Goal: Task Accomplishment & Management: Complete application form

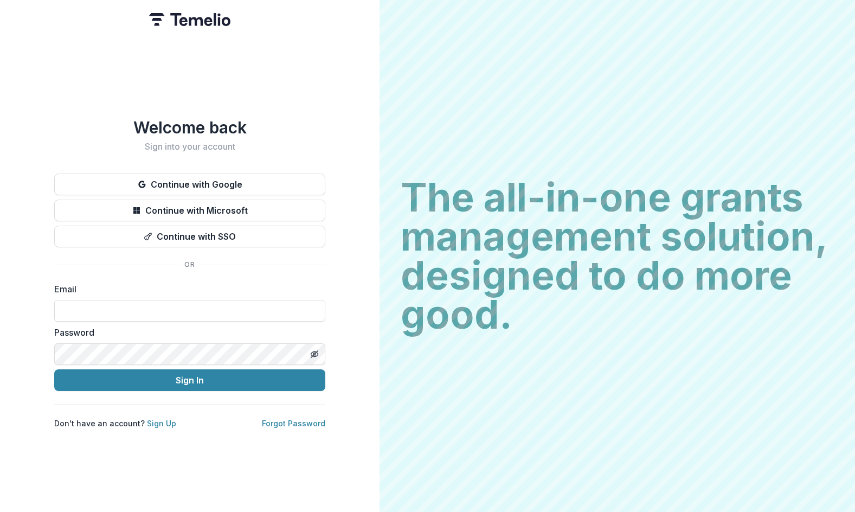
click at [242, 294] on div "Email" at bounding box center [189, 301] width 271 height 39
click at [237, 304] on input at bounding box center [189, 311] width 271 height 22
type input "**********"
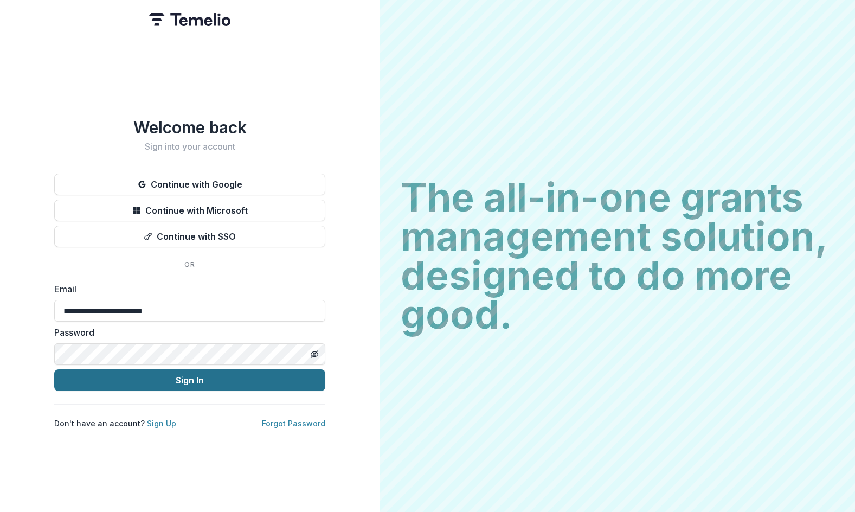
click at [192, 383] on button "Sign In" at bounding box center [189, 380] width 271 height 22
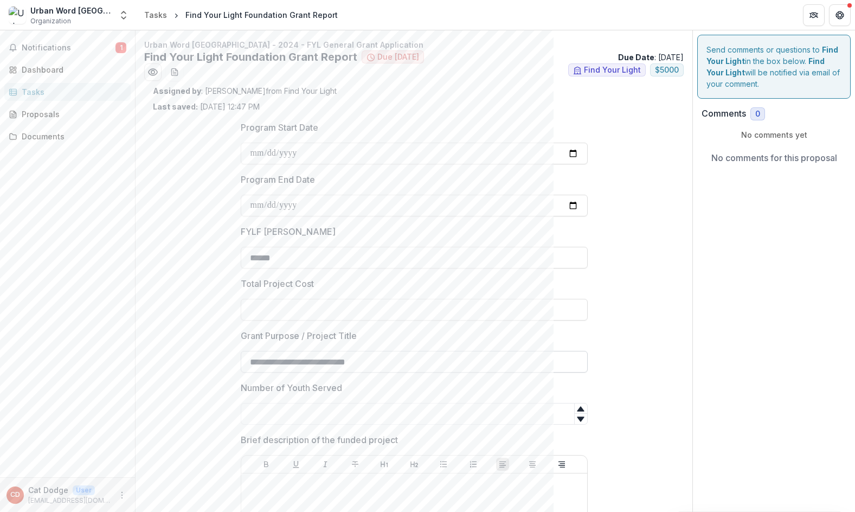
click at [547, 358] on input "**********" at bounding box center [414, 362] width 347 height 22
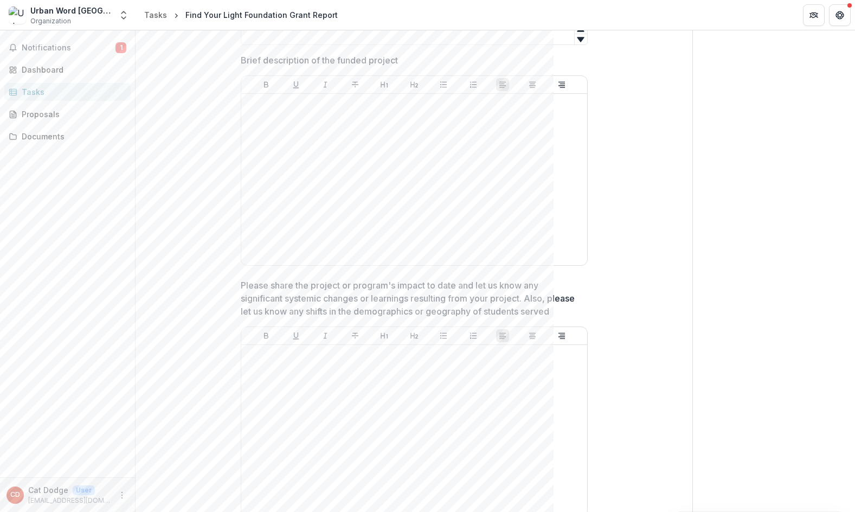
scroll to position [325, 0]
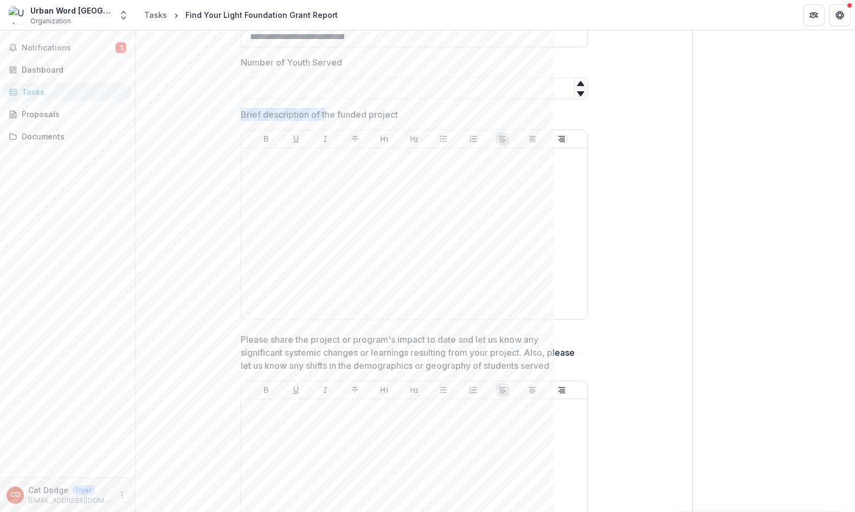
drag, startPoint x: 236, startPoint y: 116, endPoint x: 322, endPoint y: 117, distance: 86.7
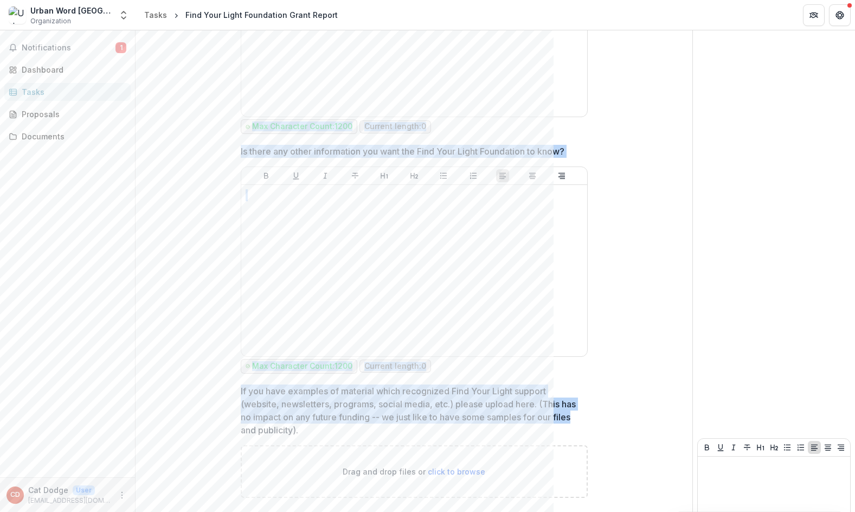
scroll to position [1831, 0]
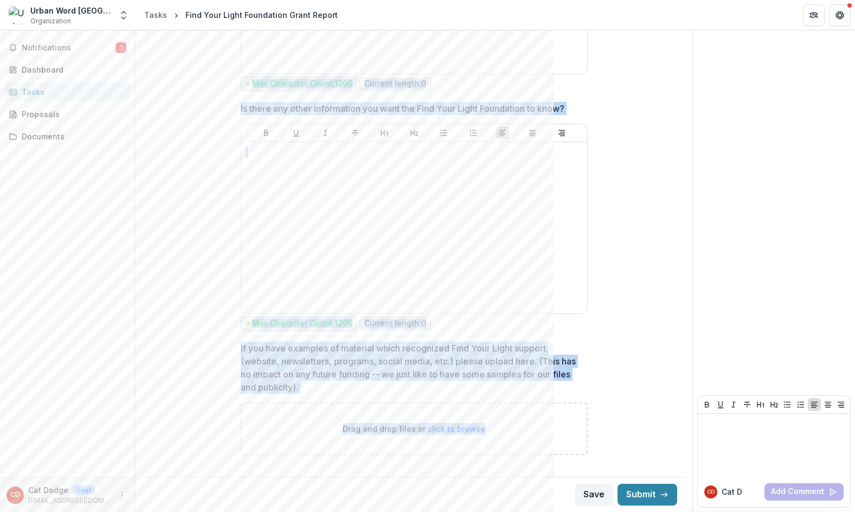
drag, startPoint x: 241, startPoint y: 75, endPoint x: 623, endPoint y: 410, distance: 507.4
copy div "Program Start Date Program End Date FYLF Grant Amount Total Project Cost Grant …"
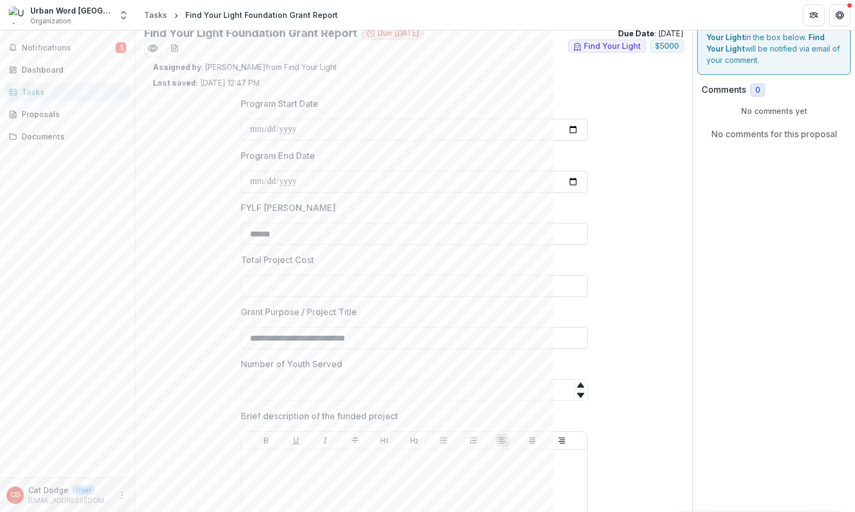
scroll to position [0, 0]
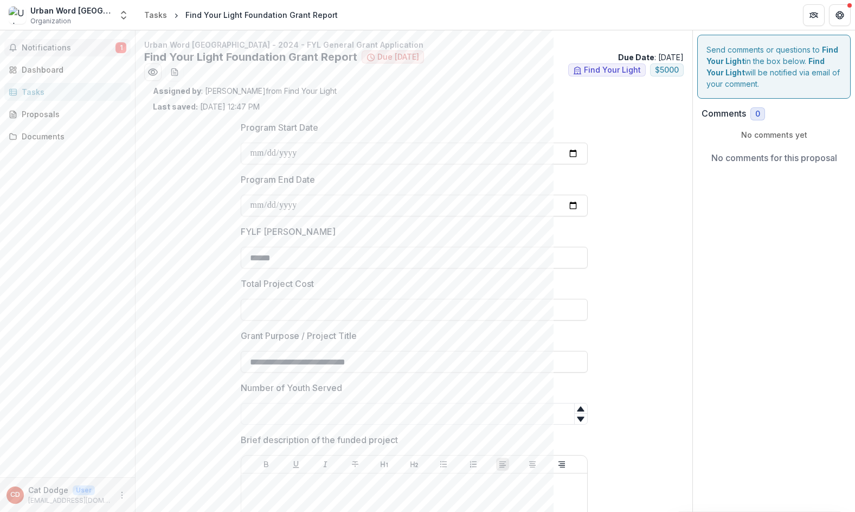
click at [65, 42] on button "Notifications 1" at bounding box center [67, 47] width 126 height 17
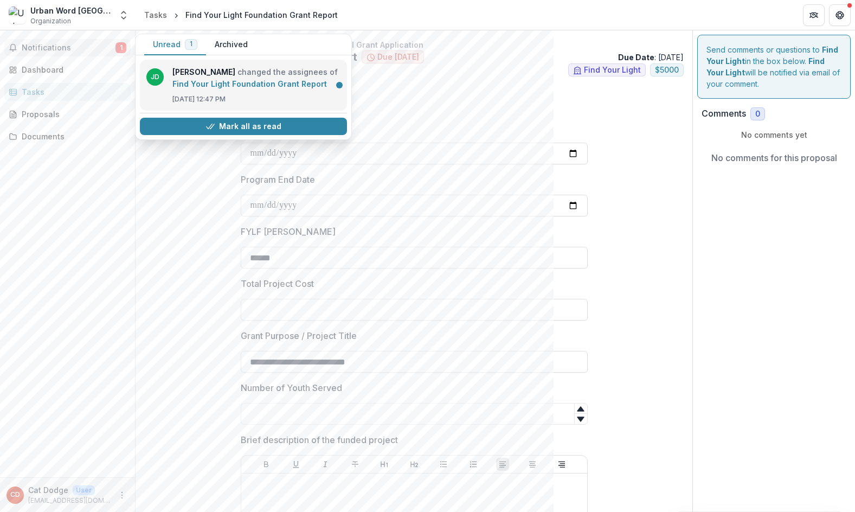
click at [214, 86] on link "Find Your Light Foundation Grant Report" at bounding box center [249, 83] width 154 height 9
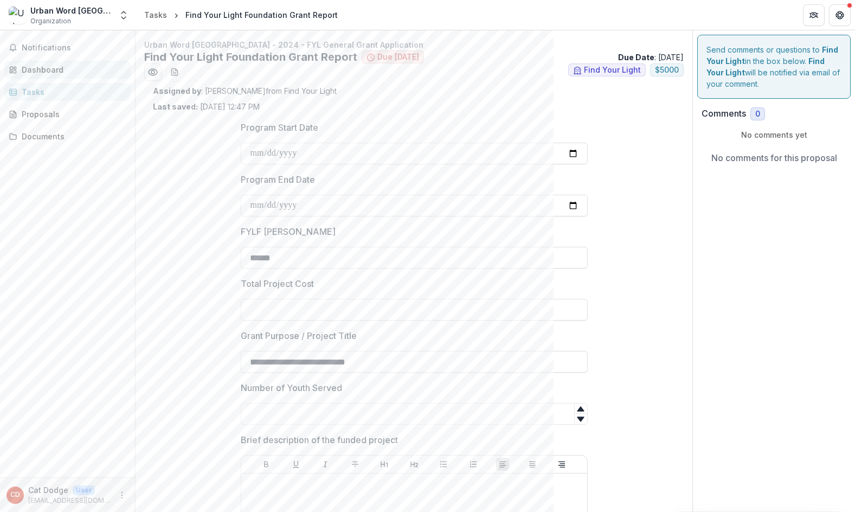
click at [49, 74] on div "Dashboard" at bounding box center [72, 69] width 100 height 11
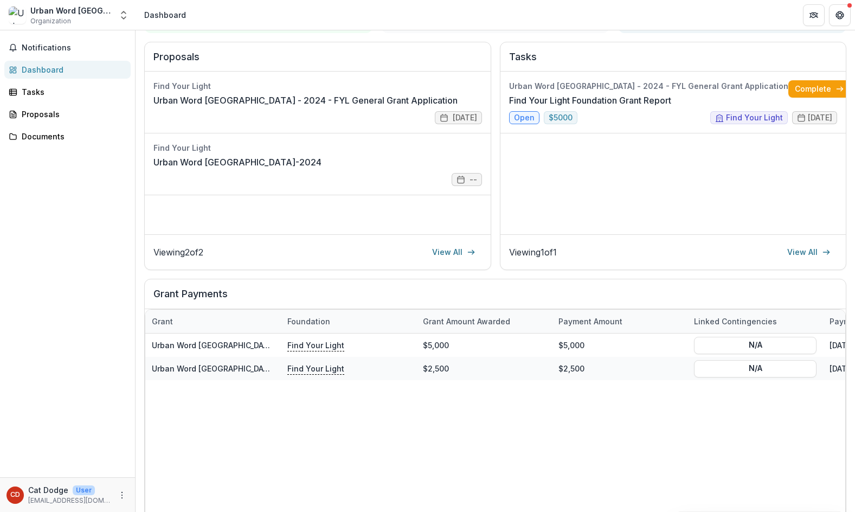
drag, startPoint x: 428, startPoint y: 466, endPoint x: 370, endPoint y: 430, distance: 67.9
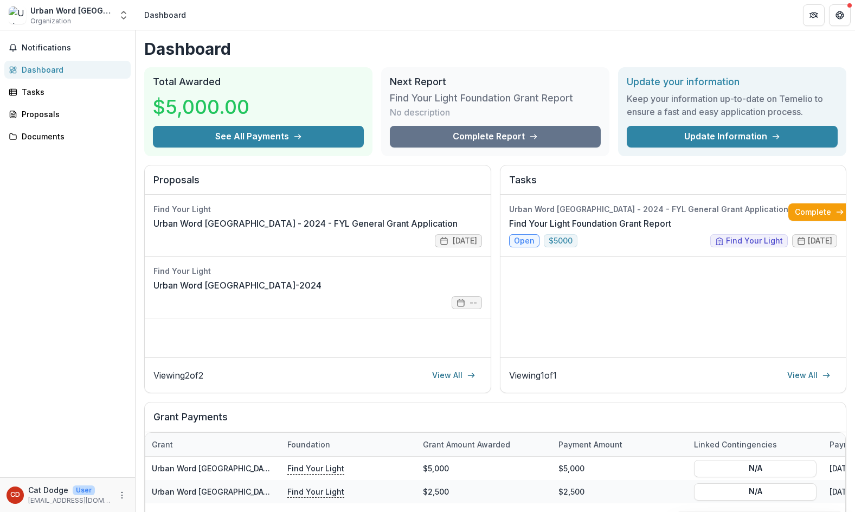
click at [29, 70] on div "Dashboard" at bounding box center [72, 69] width 100 height 11
click at [35, 118] on div "Proposals" at bounding box center [72, 113] width 100 height 11
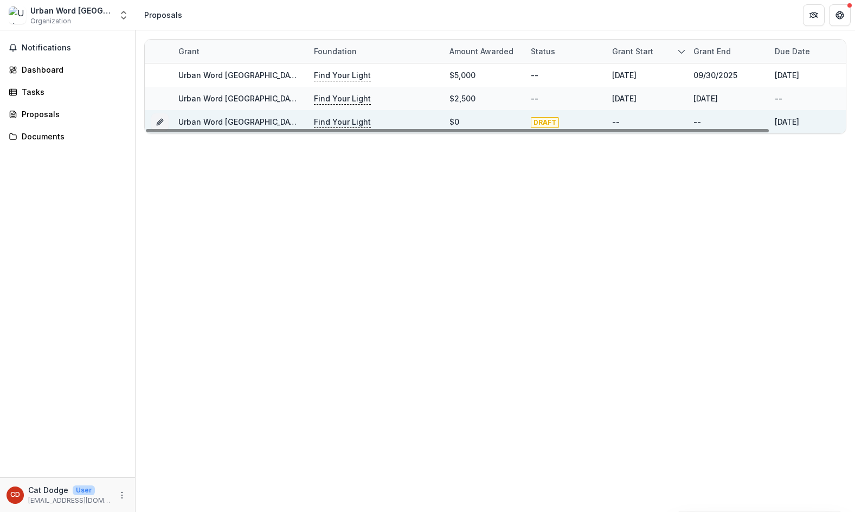
click at [218, 122] on link "Urban Word NYC - 2025 - FYL General Grant Application" at bounding box center [315, 121] width 274 height 9
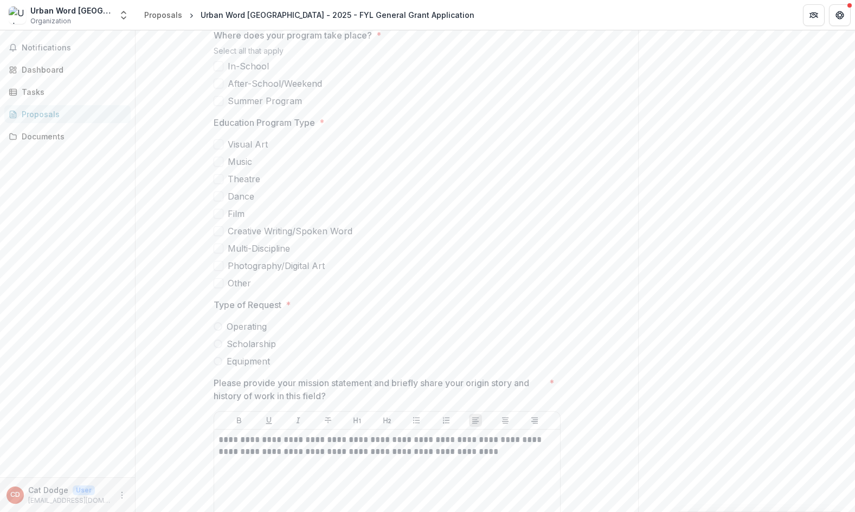
scroll to position [1843, 0]
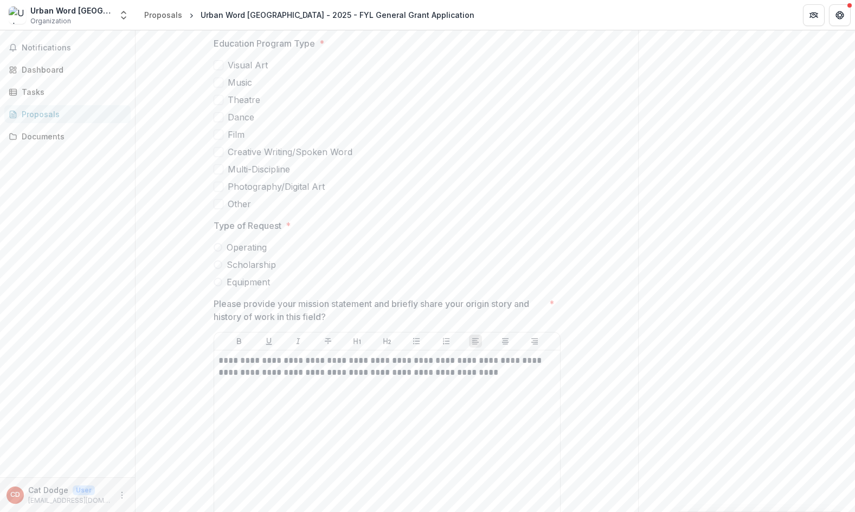
click at [85, 295] on div "Notifications Dashboard Tasks Proposals Documents" at bounding box center [67, 253] width 135 height 447
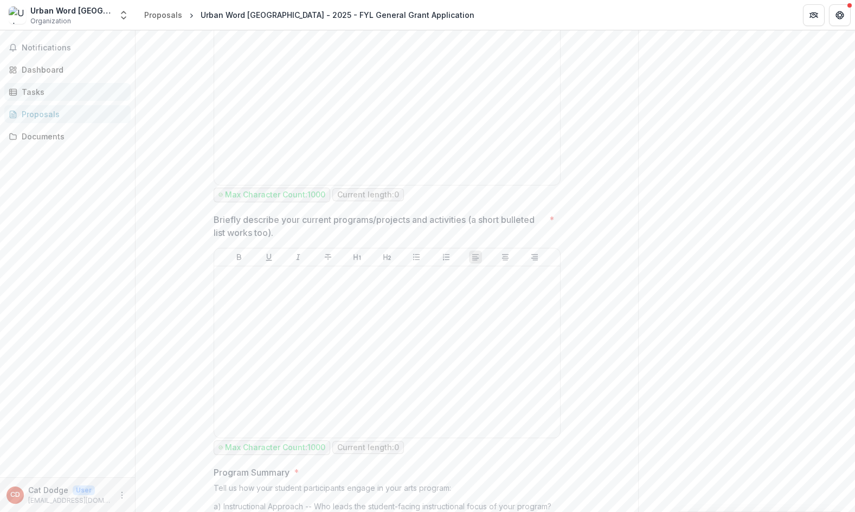
scroll to position [2331, 0]
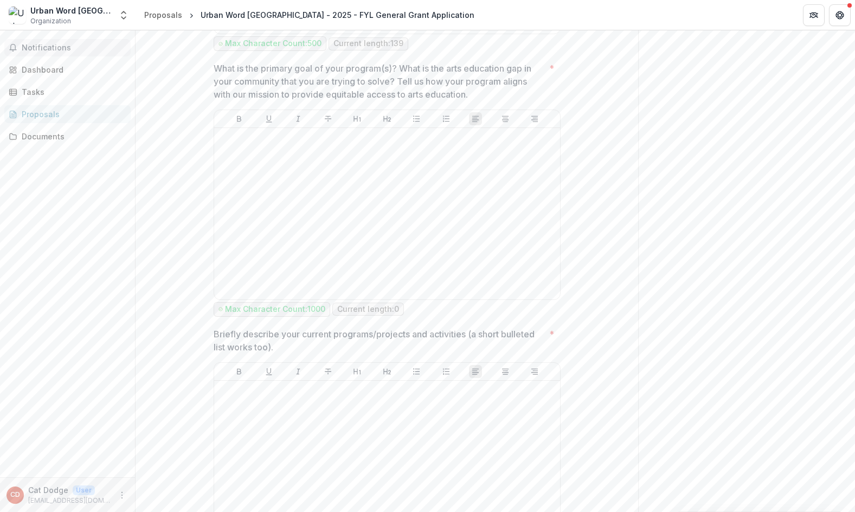
click at [38, 55] on button "Notifications" at bounding box center [67, 47] width 126 height 17
click at [36, 75] on link "Dashboard" at bounding box center [67, 70] width 126 height 18
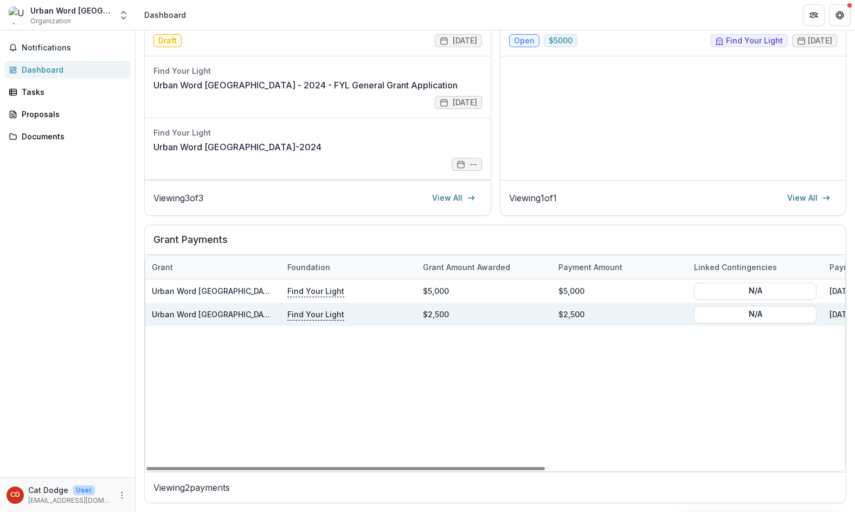
click at [238, 318] on div "Urban Word NYC-2024" at bounding box center [213, 313] width 122 height 23
click at [222, 315] on link "Urban Word NYC-2024" at bounding box center [225, 313] width 147 height 9
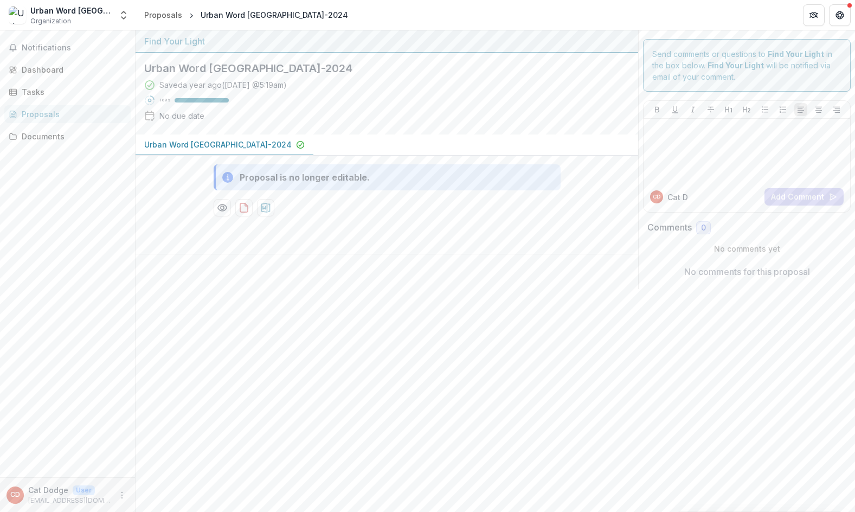
click at [74, 112] on div "Proposals" at bounding box center [72, 113] width 100 height 11
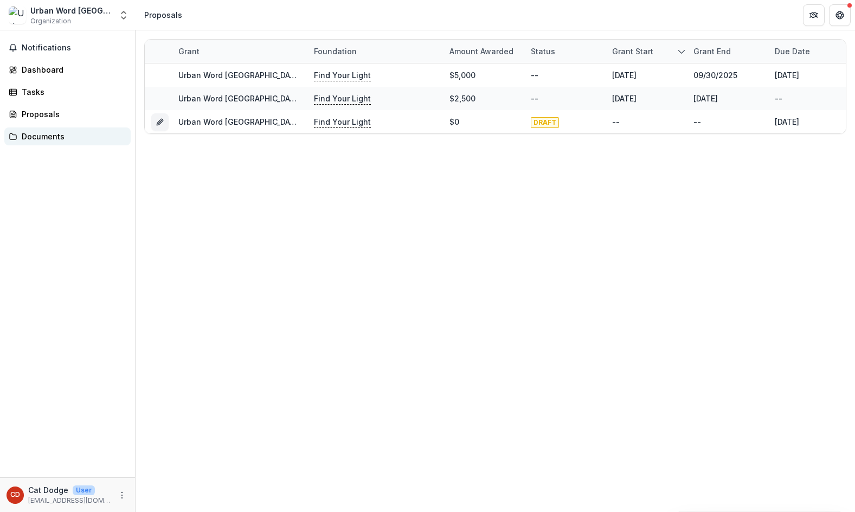
click at [27, 139] on div "Documents" at bounding box center [72, 136] width 100 height 11
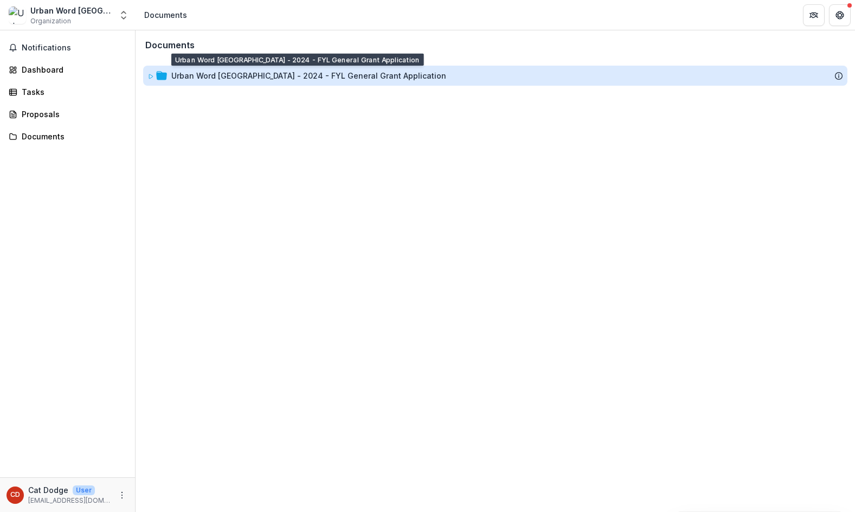
click at [213, 76] on div "Urban Word NYC - 2024 - FYL General Grant Application" at bounding box center [308, 75] width 275 height 11
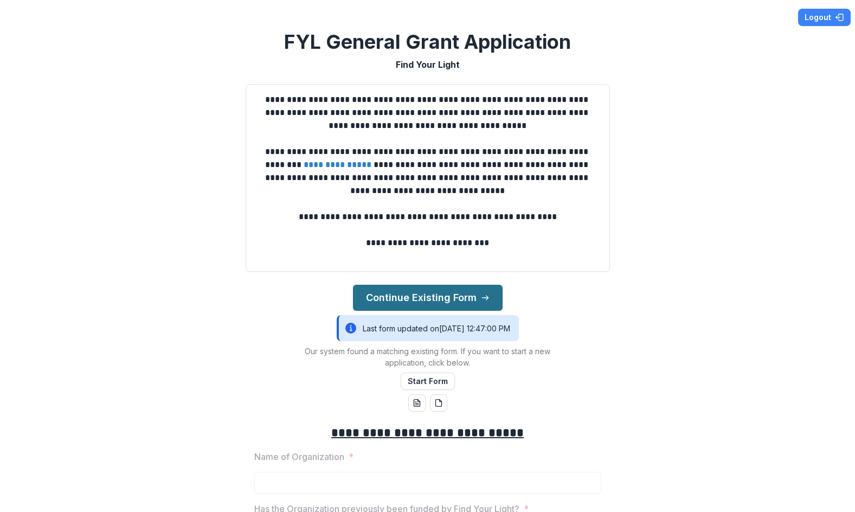
click at [446, 297] on button "Continue Existing Form" at bounding box center [428, 298] width 150 height 26
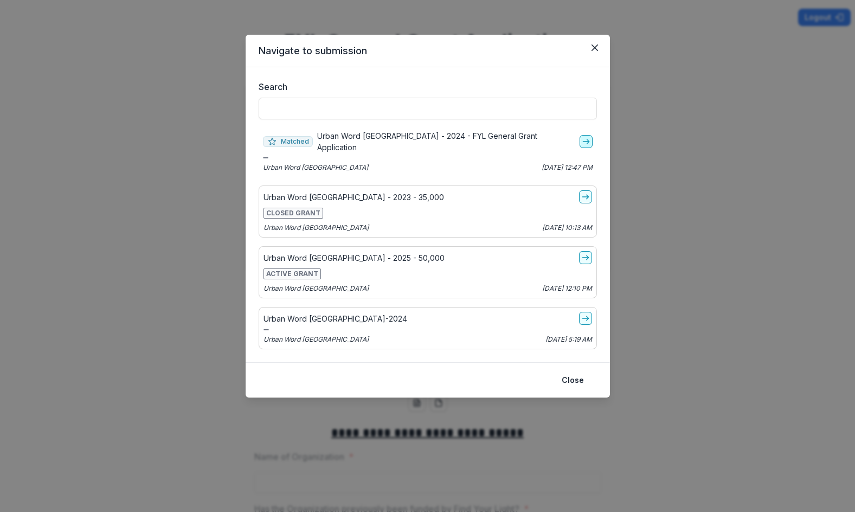
click at [583, 137] on icon "go-to" at bounding box center [586, 141] width 9 height 9
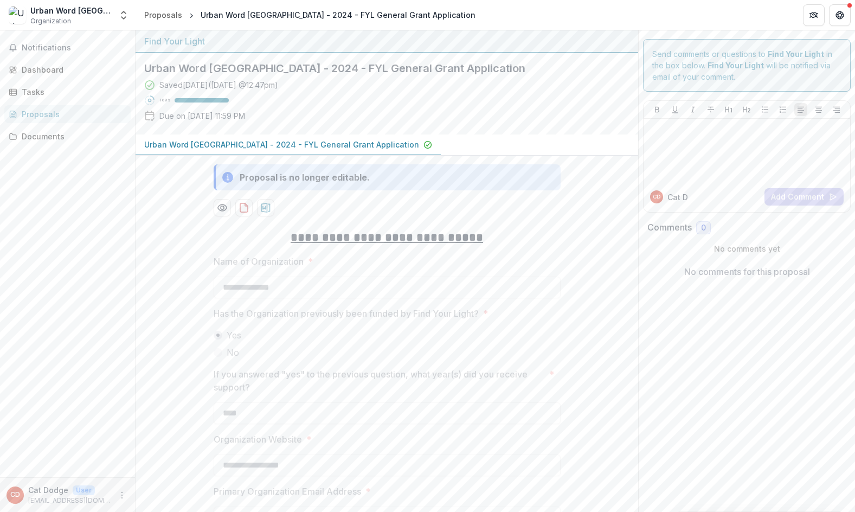
click at [315, 62] on h2 "Urban Word NYC - 2024 - FYL General Grant Application" at bounding box center [378, 68] width 468 height 13
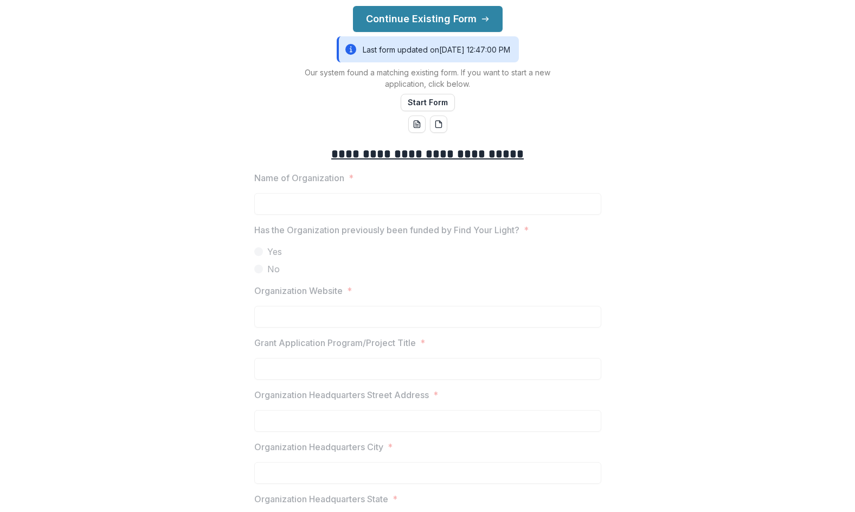
scroll to position [217, 0]
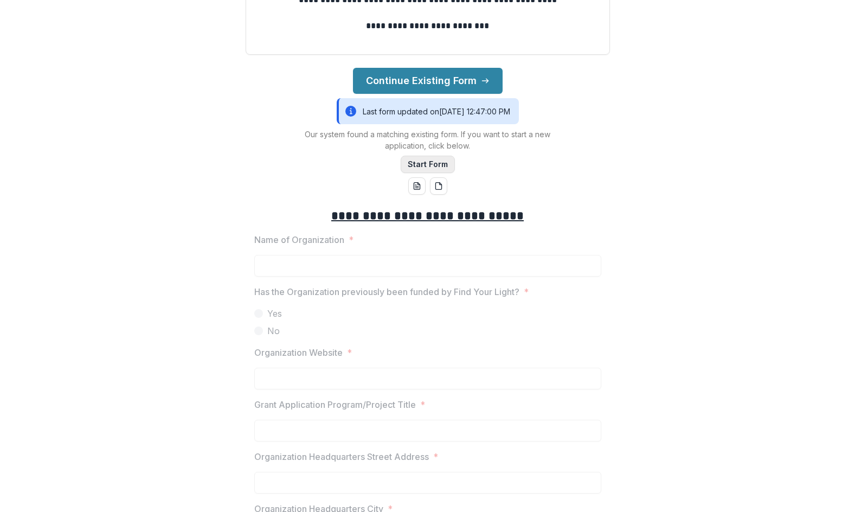
click at [417, 164] on button "Start Form" at bounding box center [428, 164] width 54 height 17
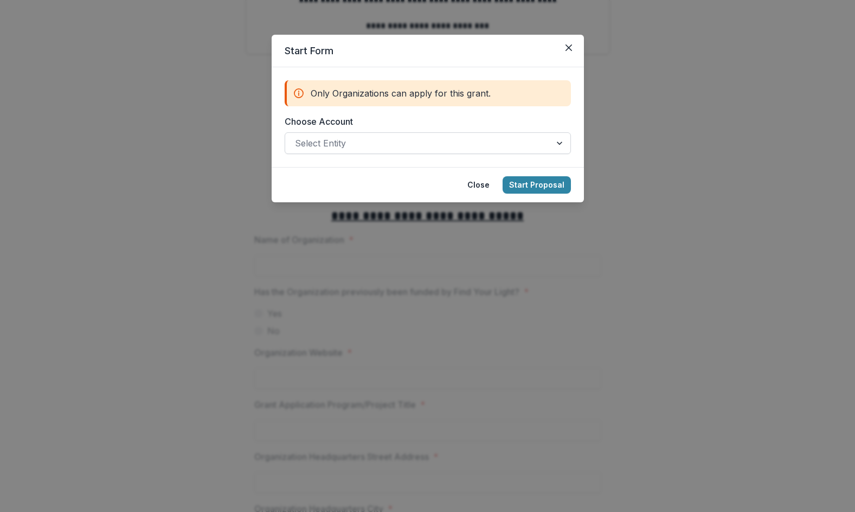
click at [417, 149] on div at bounding box center [418, 143] width 246 height 15
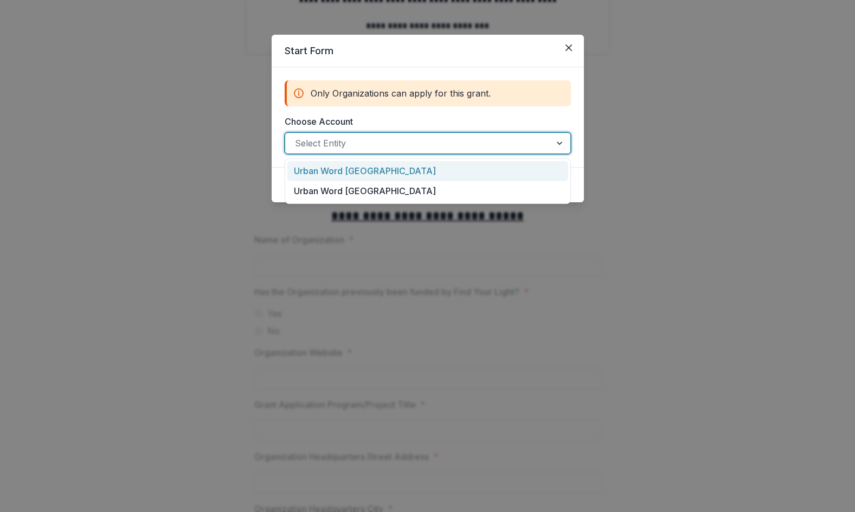
click at [402, 173] on div "Urban Word NYC" at bounding box center [427, 171] width 281 height 20
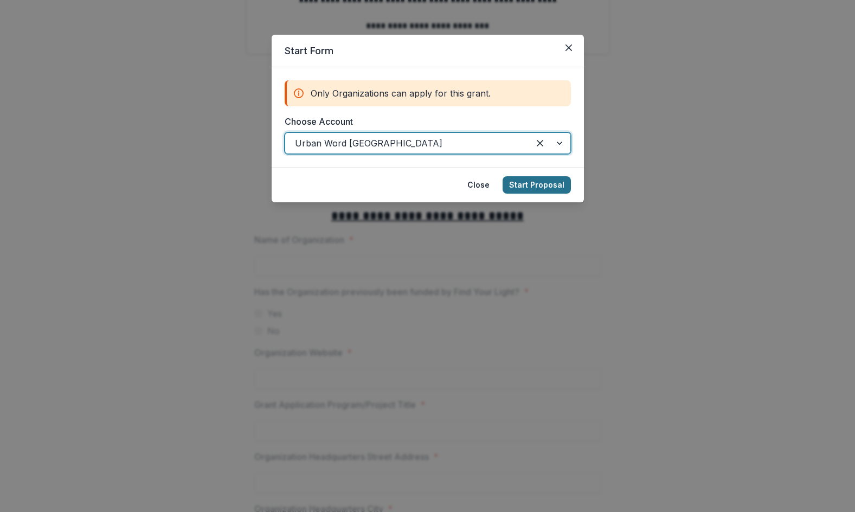
click at [537, 185] on button "Start Proposal" at bounding box center [536, 184] width 68 height 17
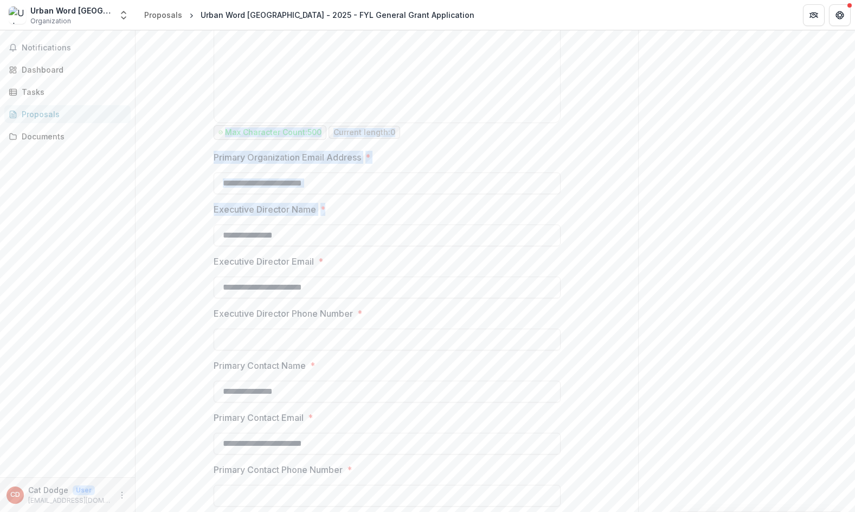
scroll to position [3848, 0]
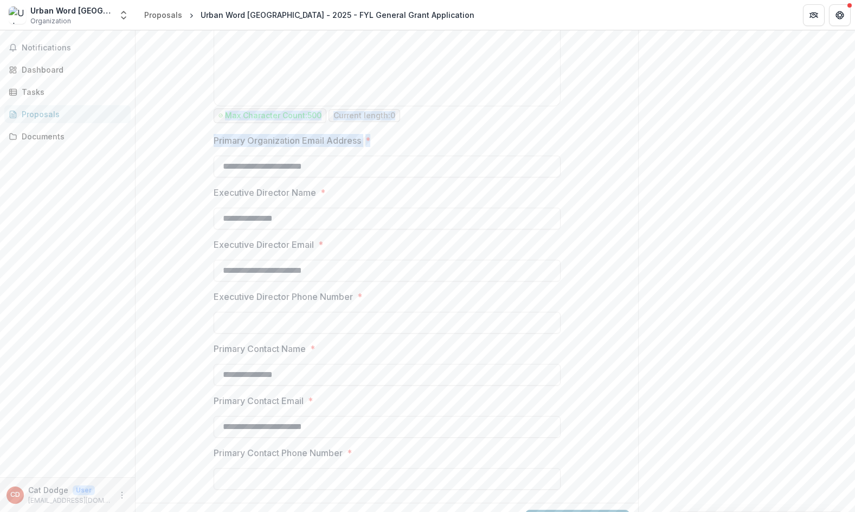
drag, startPoint x: 291, startPoint y: 205, endPoint x: 388, endPoint y: 172, distance: 102.0
copy div "**********"
drag, startPoint x: 622, startPoint y: 191, endPoint x: 619, endPoint y: 207, distance: 15.5
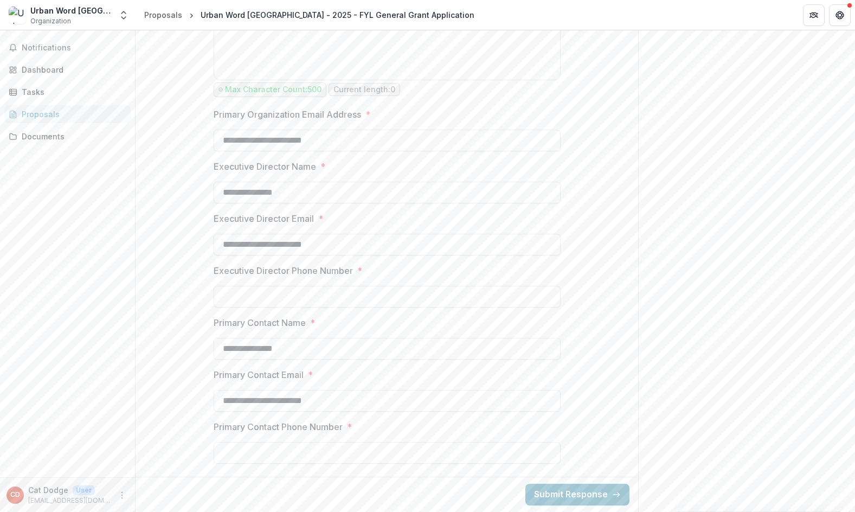
scroll to position [0, 0]
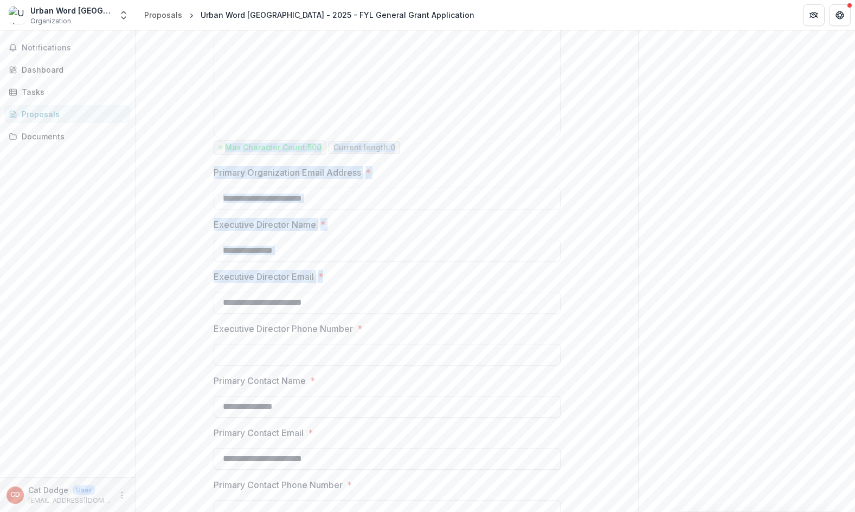
scroll to position [3805, 0]
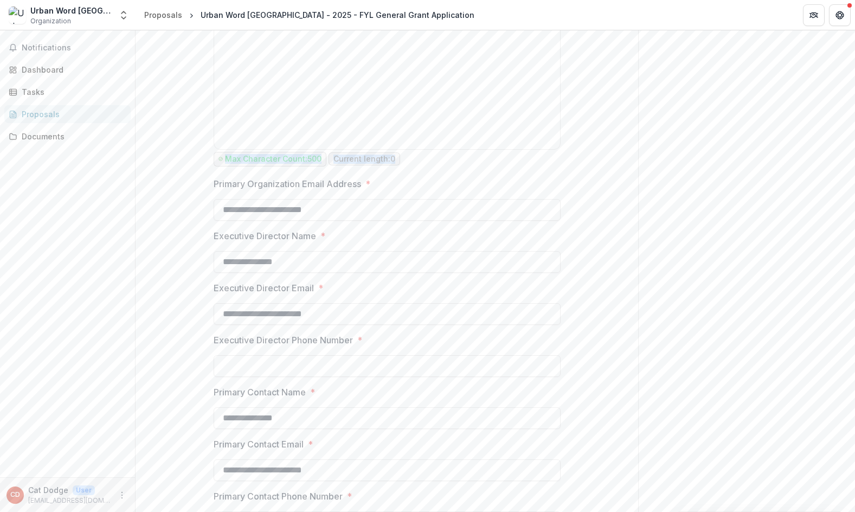
drag, startPoint x: 272, startPoint y: 210, endPoint x: 418, endPoint y: 207, distance: 146.4
copy div "**********"
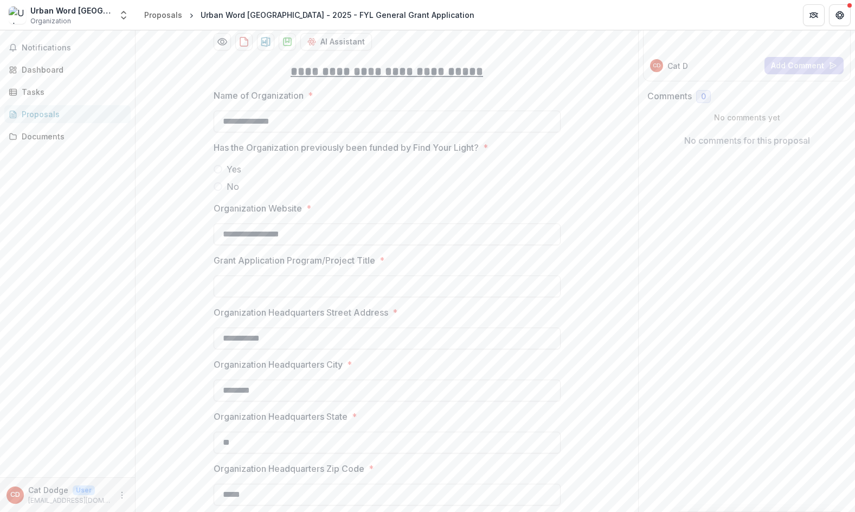
scroll to position [0, 0]
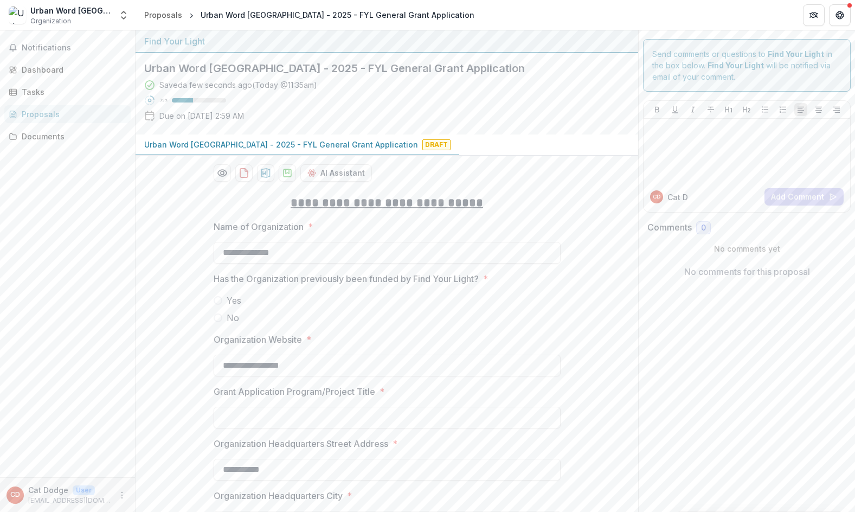
click at [222, 300] on label "Yes" at bounding box center [387, 300] width 347 height 13
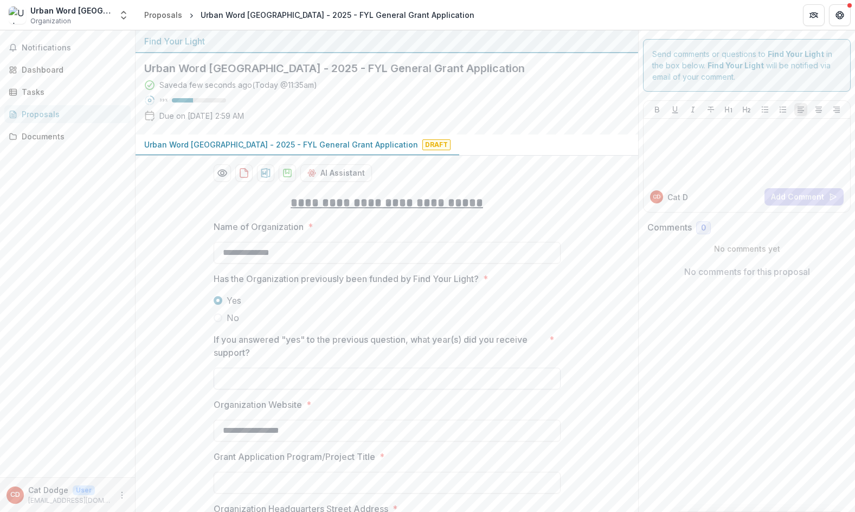
click at [356, 379] on input "If you answered "yes" to the previous question, what year(s) did you receive su…" at bounding box center [387, 378] width 347 height 22
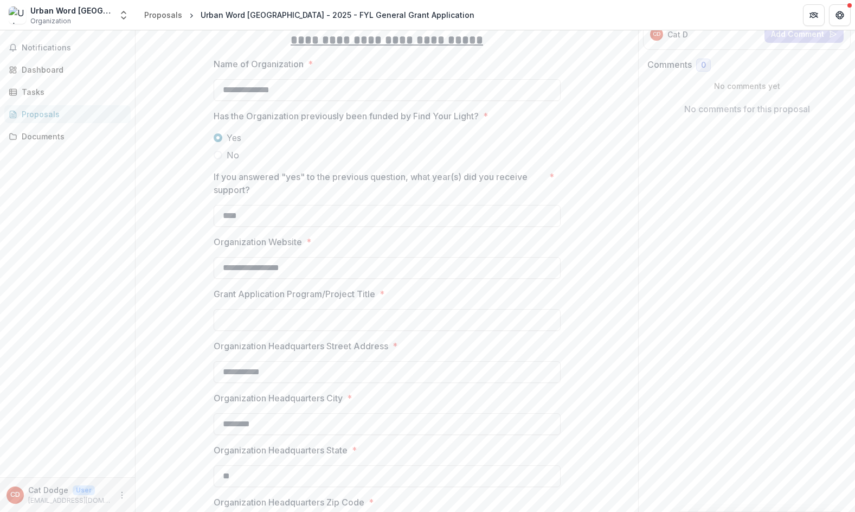
type input "****"
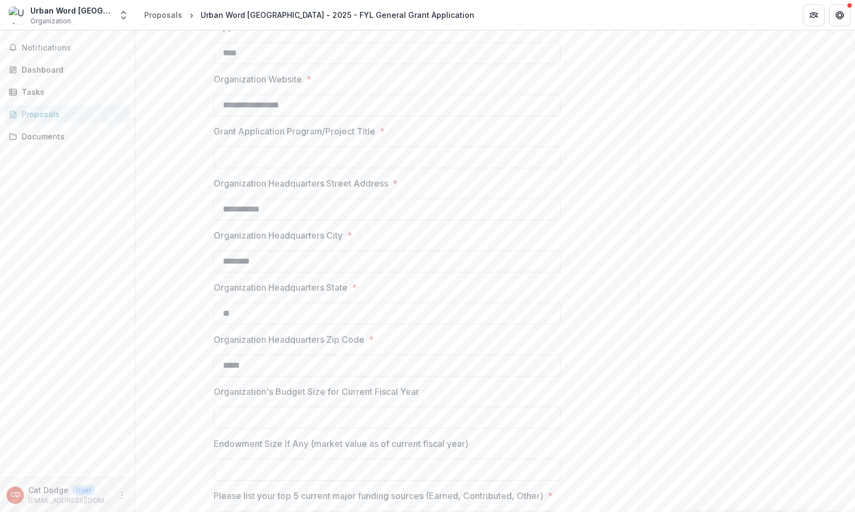
scroll to position [434, 0]
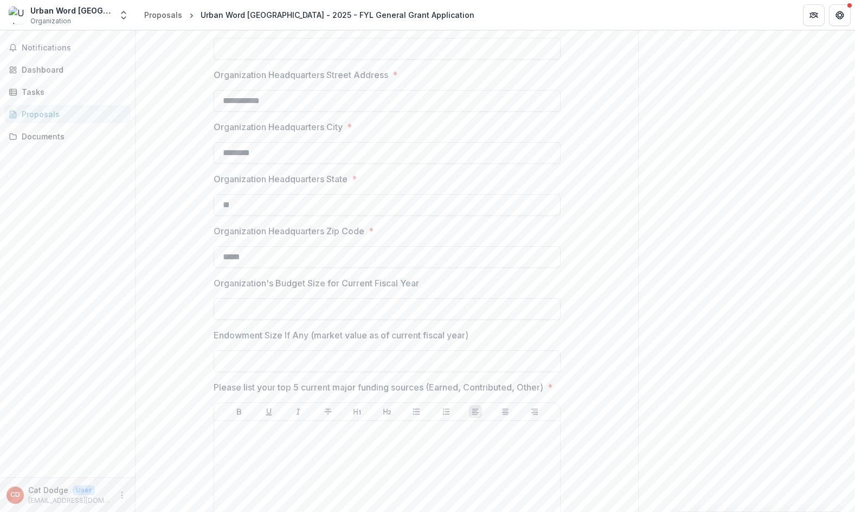
click at [384, 298] on input "Organization's Budget Size for Current Fiscal Year" at bounding box center [387, 309] width 347 height 22
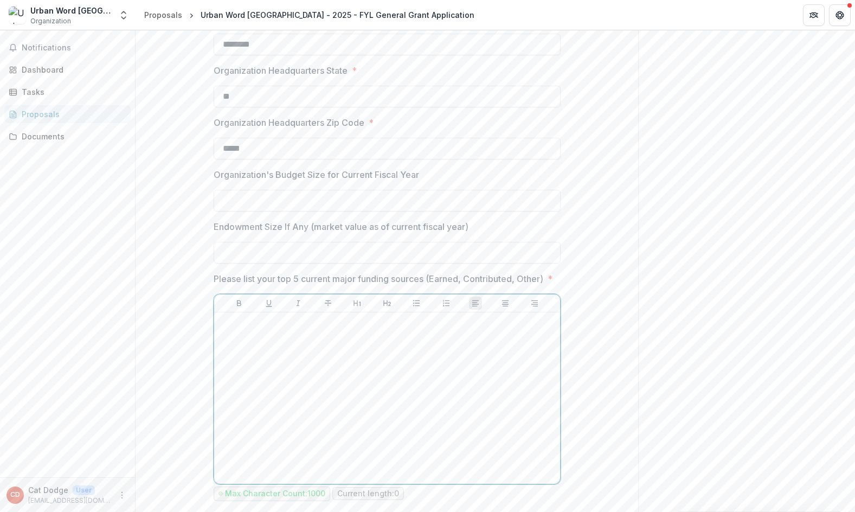
type input "**"
click at [384, 414] on div at bounding box center [386, 398] width 337 height 163
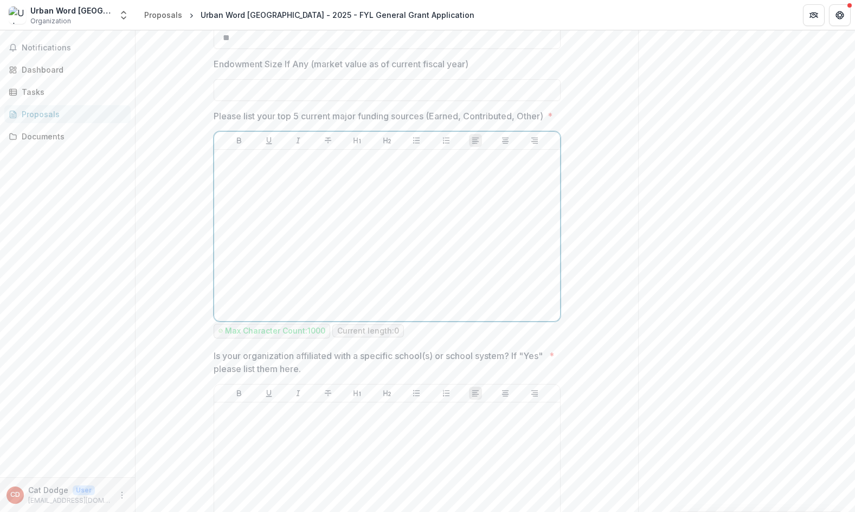
scroll to position [921, 0]
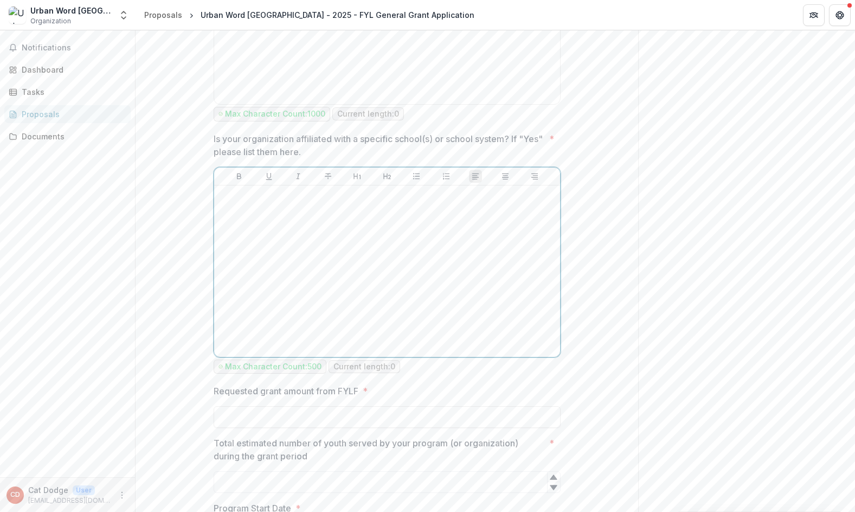
click at [375, 268] on div at bounding box center [386, 271] width 337 height 163
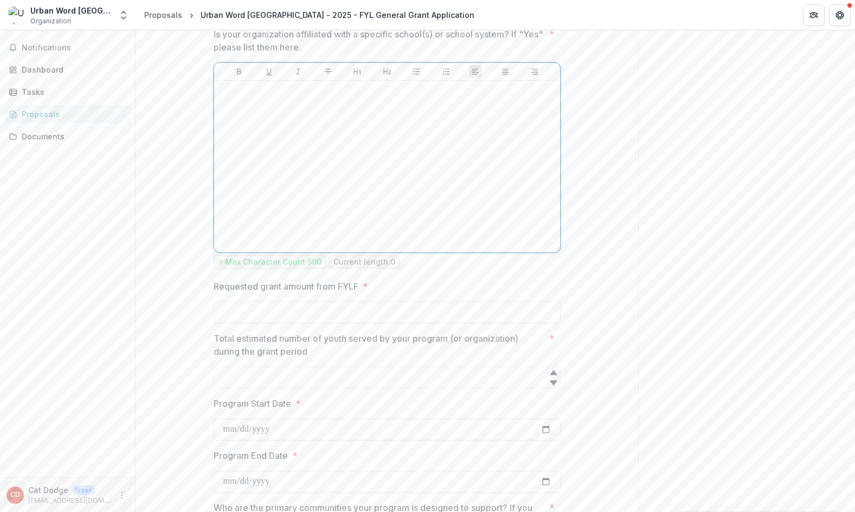
scroll to position [1150, 0]
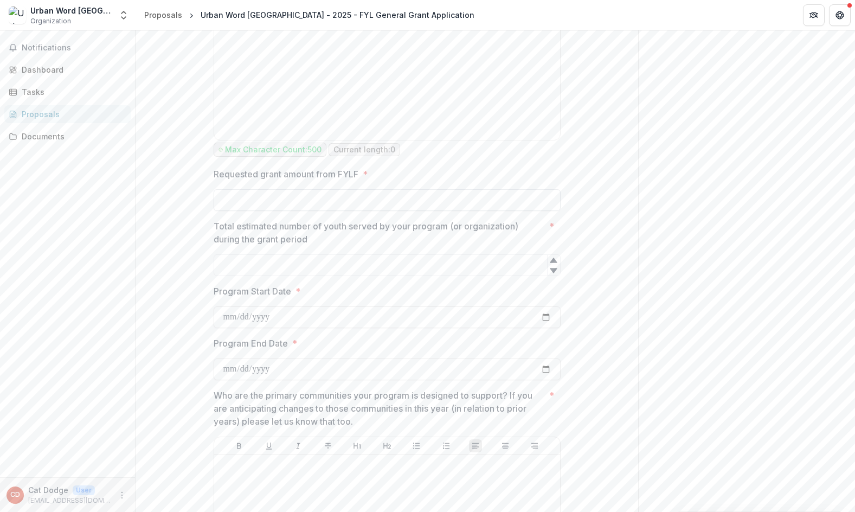
click at [348, 211] on div "Requested grant amount from FYLF *" at bounding box center [387, 188] width 347 height 43
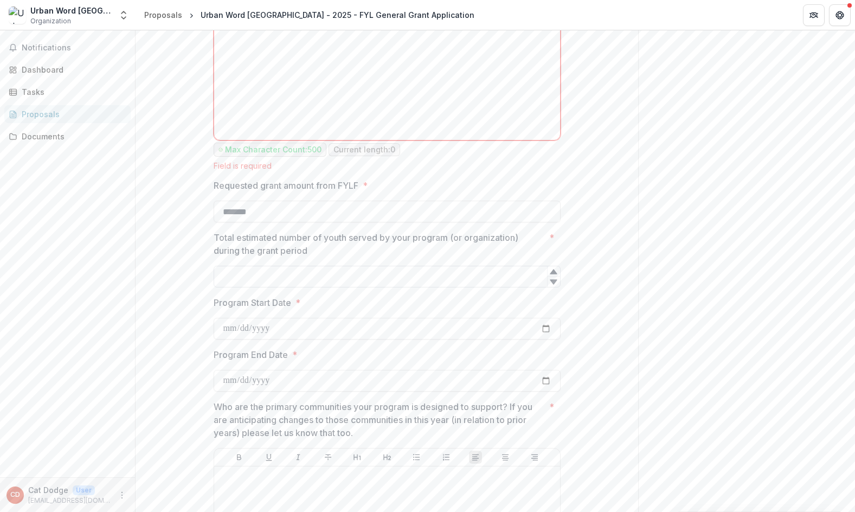
type input "*******"
click at [313, 287] on input "Total estimated number of youth served by your program (or organization) during…" at bounding box center [387, 277] width 347 height 22
type input "***"
type input "**********"
click at [244, 339] on input "**********" at bounding box center [387, 329] width 347 height 22
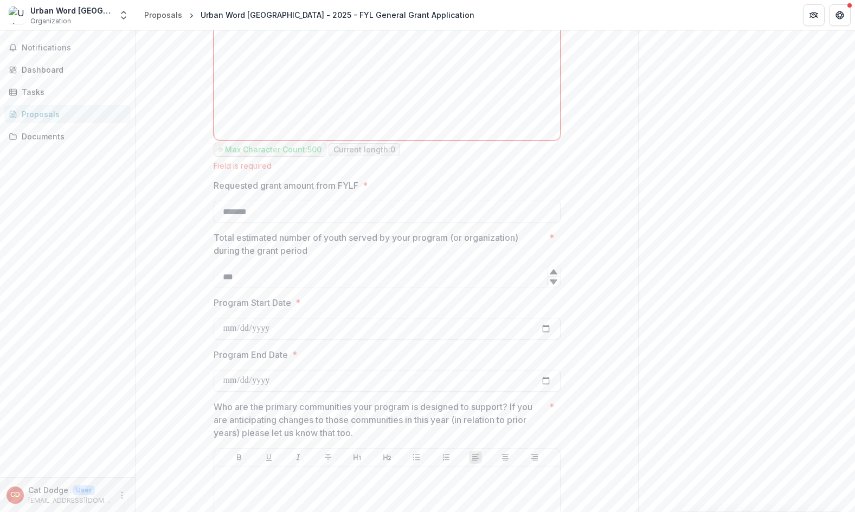
type input "**********"
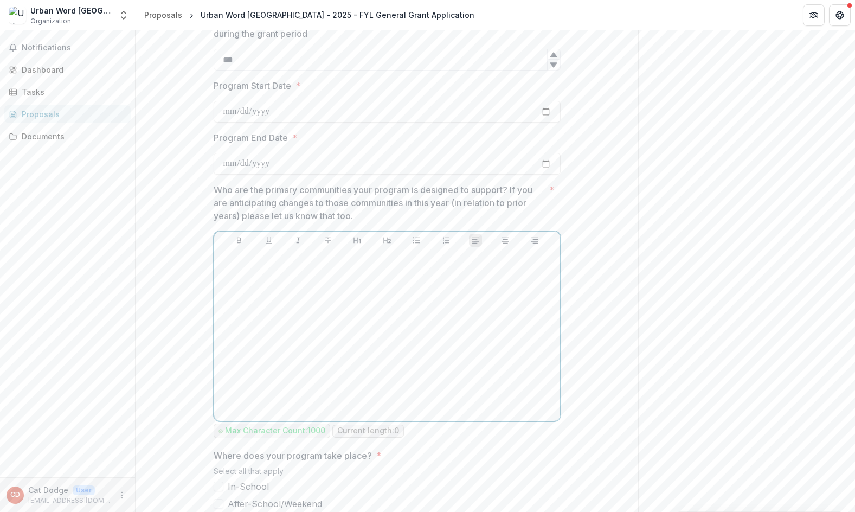
click at [321, 314] on div at bounding box center [386, 335] width 337 height 163
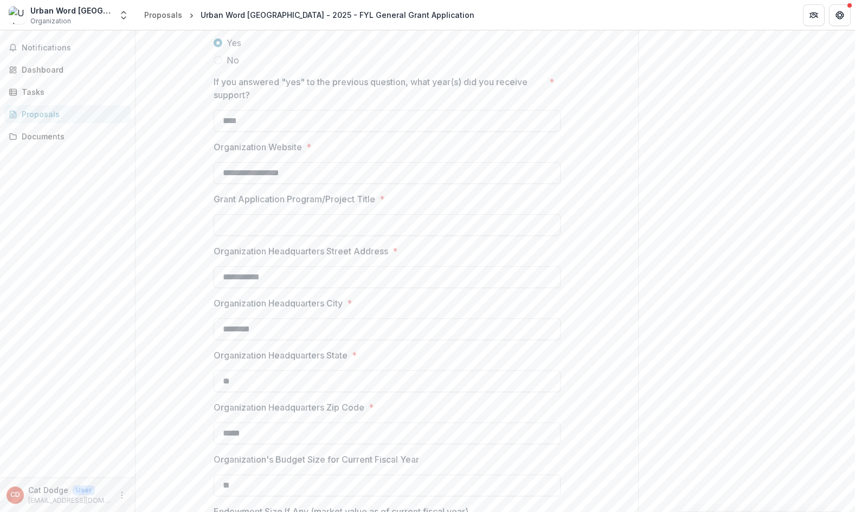
scroll to position [0, 0]
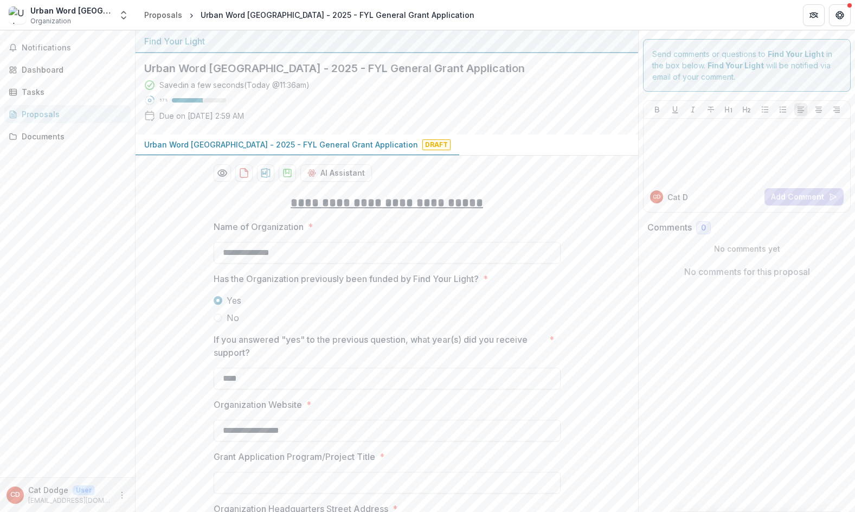
click at [705, 57] on div "Send comments or questions to Find Your Light in the box below. Find Your Light…" at bounding box center [747, 65] width 208 height 53
click at [36, 107] on link "Proposals" at bounding box center [67, 114] width 126 height 18
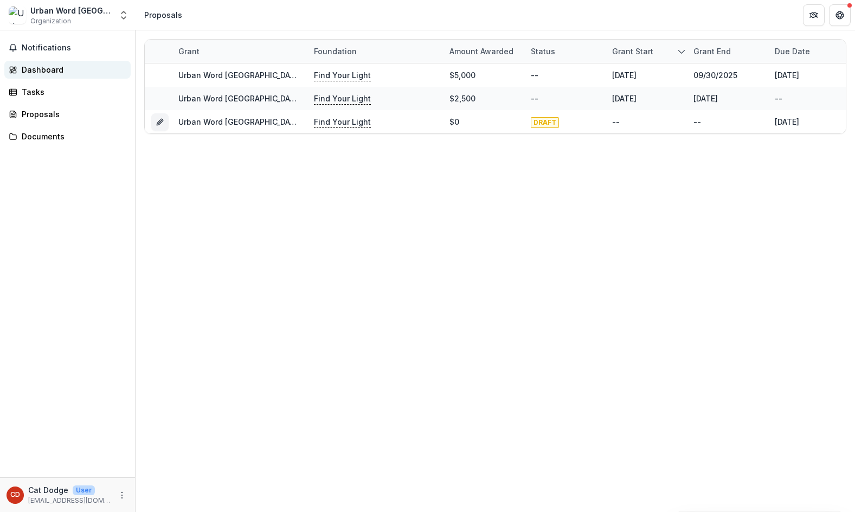
click at [42, 72] on div "Dashboard" at bounding box center [72, 69] width 100 height 11
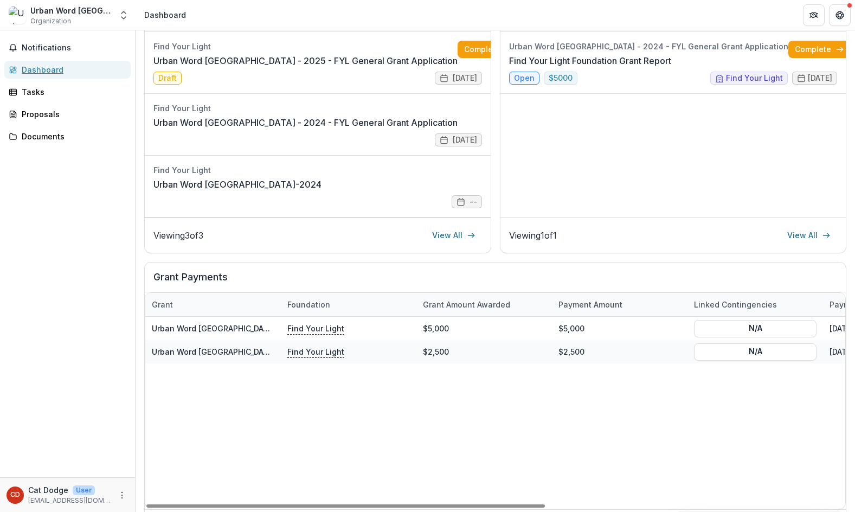
scroll to position [54, 0]
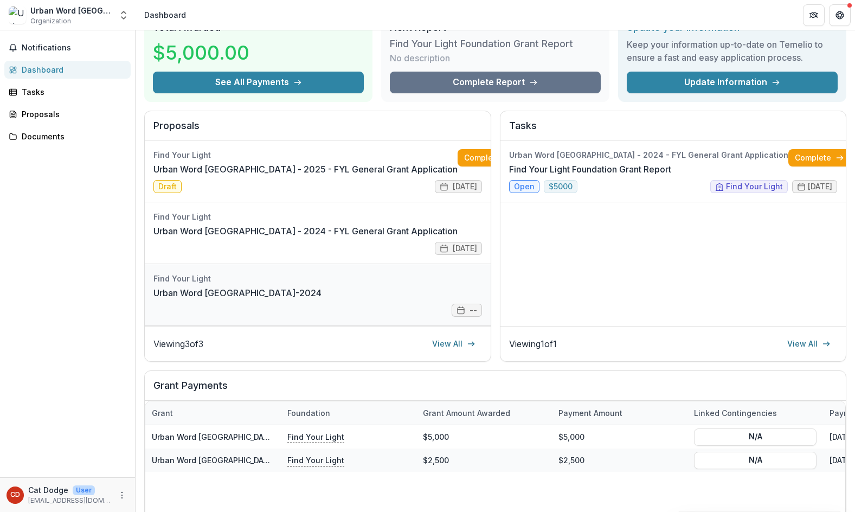
click at [321, 299] on link "Urban Word NYC-2024" at bounding box center [237, 292] width 168 height 13
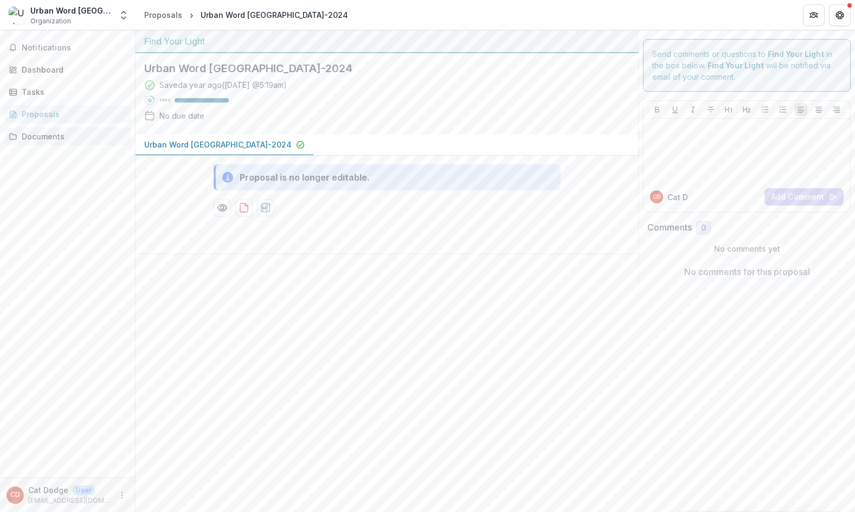
click at [31, 133] on div "Documents" at bounding box center [72, 136] width 100 height 11
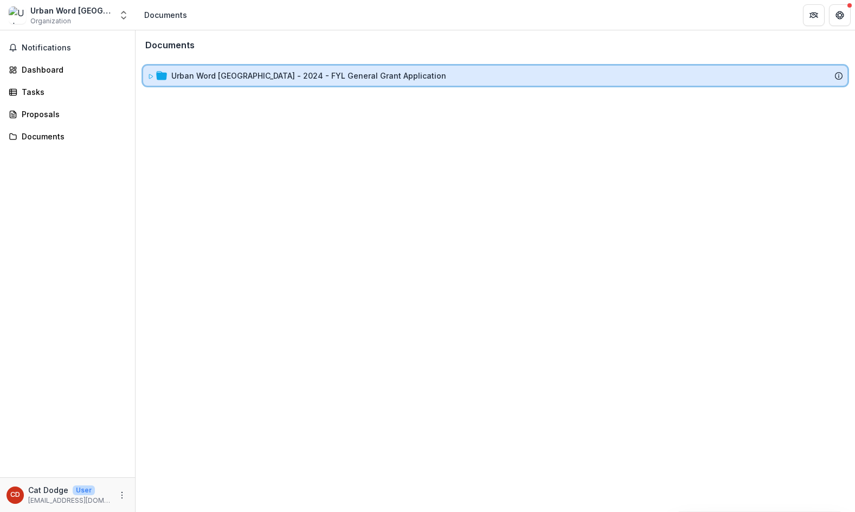
click at [150, 79] on icon at bounding box center [151, 76] width 4 height 4
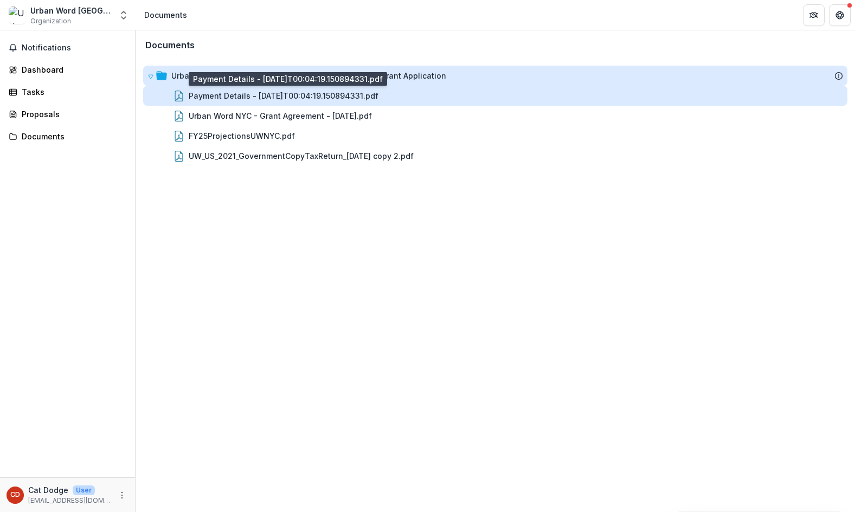
click at [206, 100] on div "Payment Details - 2025-03-10T00:04:19.150894331.pdf" at bounding box center [284, 95] width 190 height 11
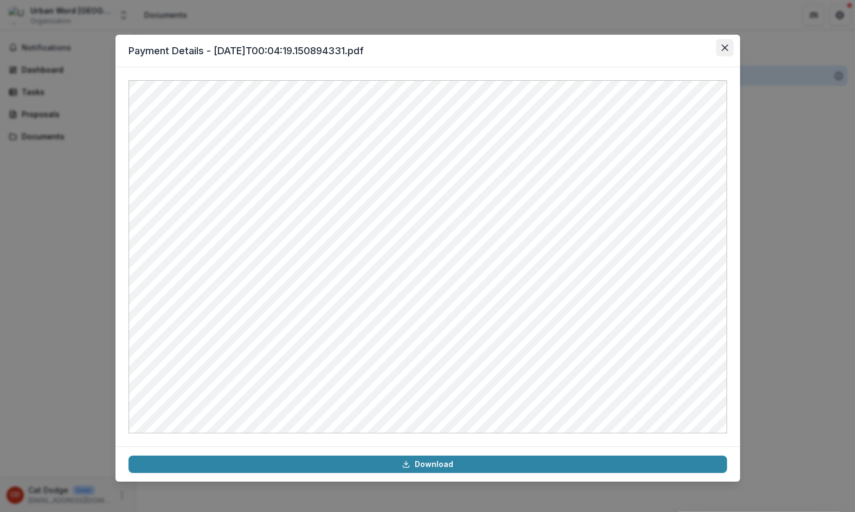
click at [727, 54] on button "Close" at bounding box center [724, 47] width 17 height 17
